Goal: Find specific page/section: Find specific page/section

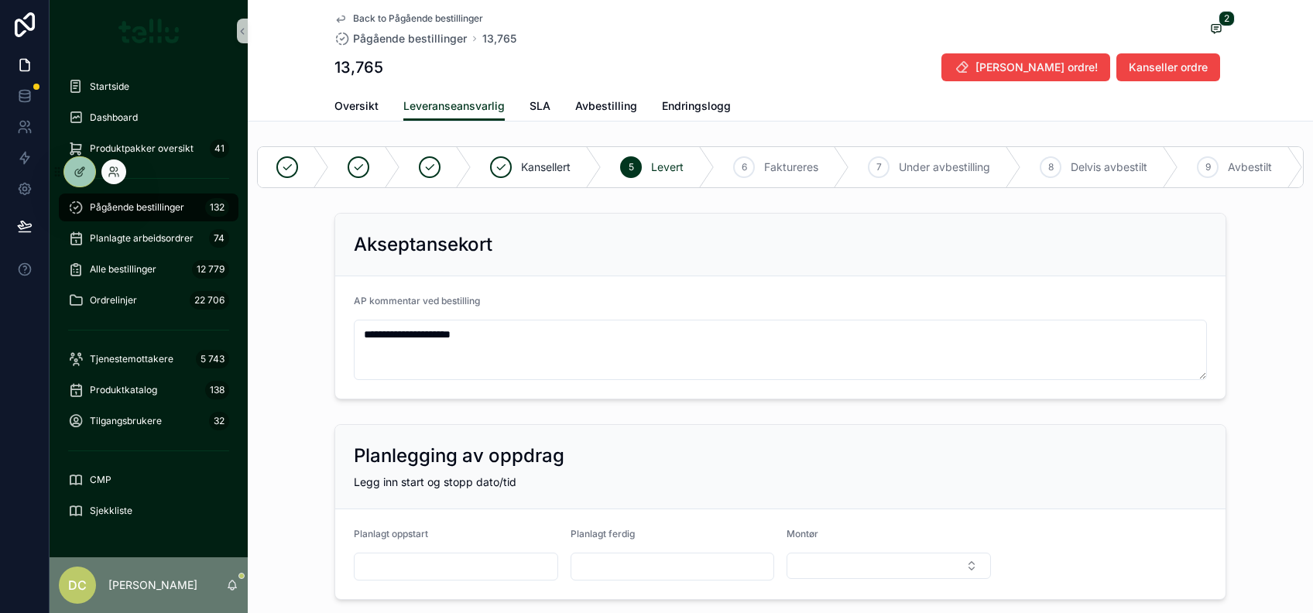
scroll to position [1117, 0]
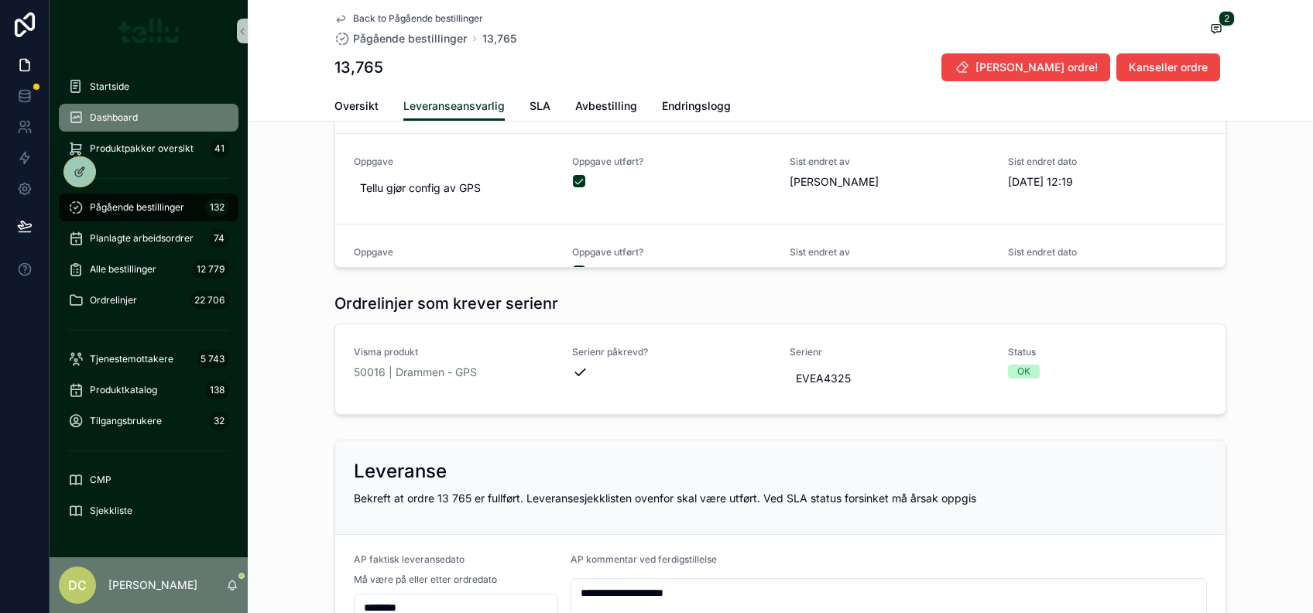
click at [93, 112] on span "Dashboard" at bounding box center [114, 117] width 48 height 12
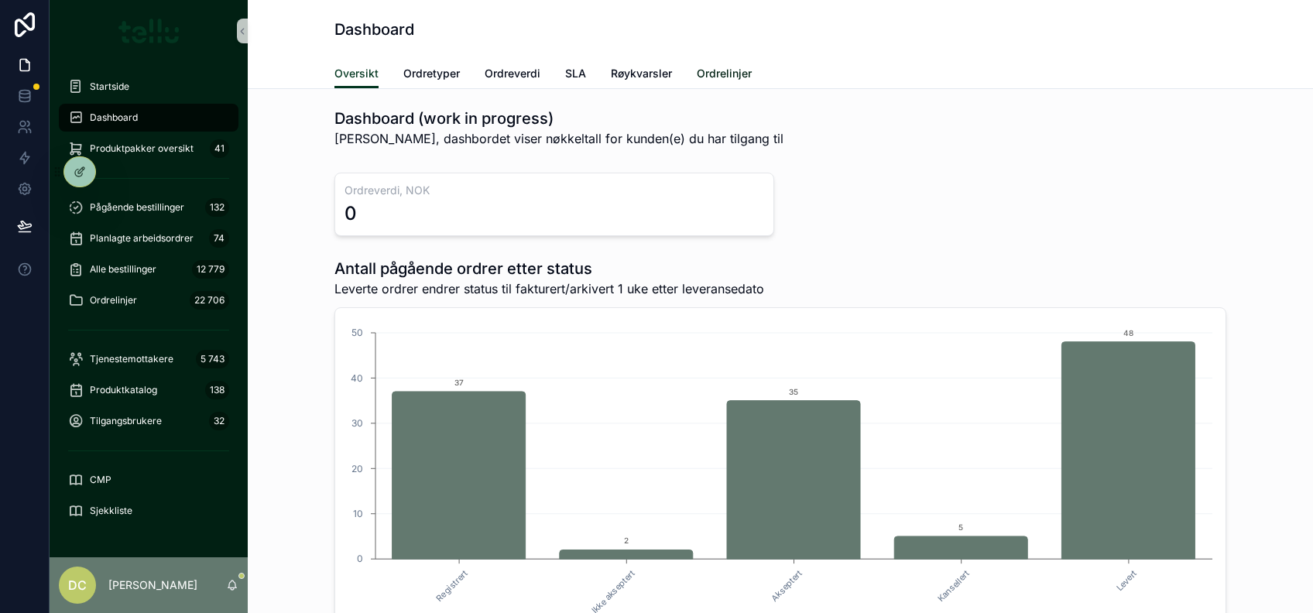
click at [716, 72] on span "Ordrelinjer" at bounding box center [724, 73] width 55 height 15
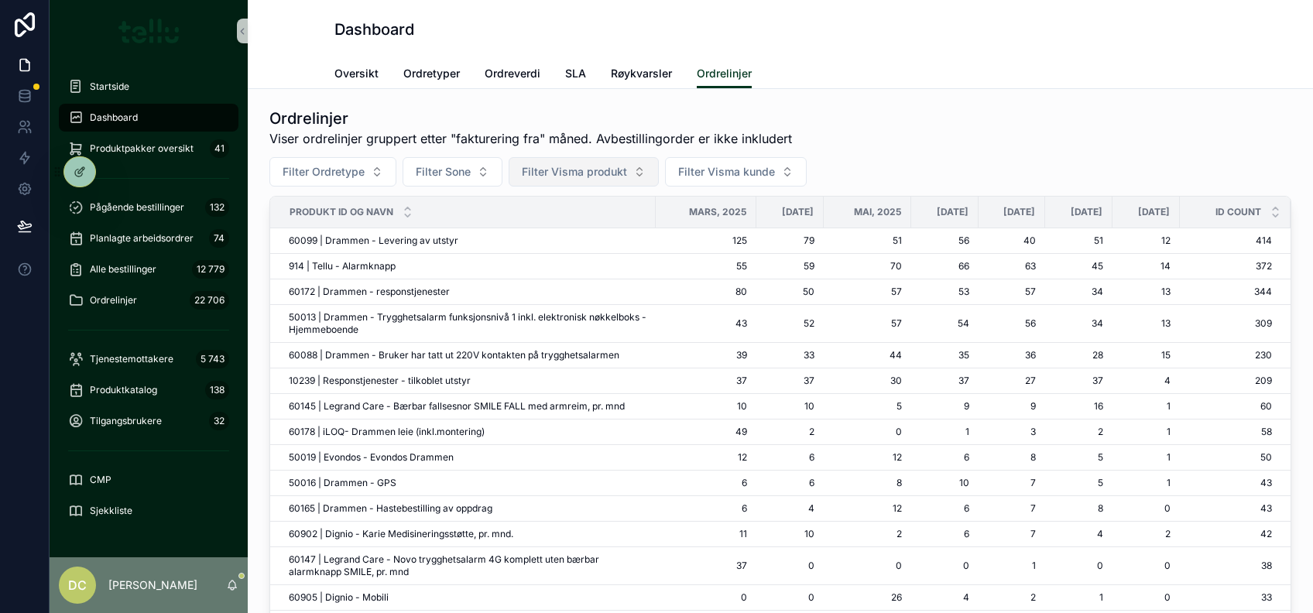
click at [653, 180] on button "Filter Visma produkt" at bounding box center [584, 171] width 150 height 29
type input "**********"
click at [585, 245] on div "60099 | Drammen - Levering av utstyr" at bounding box center [583, 233] width 186 height 25
